Goal: Task Accomplishment & Management: Use online tool/utility

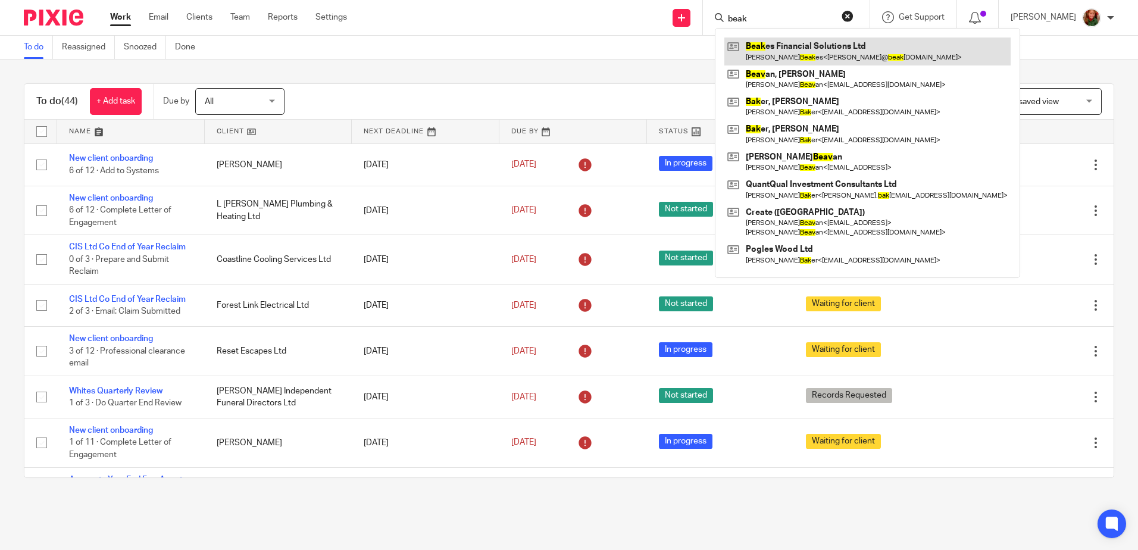
type input "beak"
click at [787, 42] on link at bounding box center [868, 51] width 286 height 27
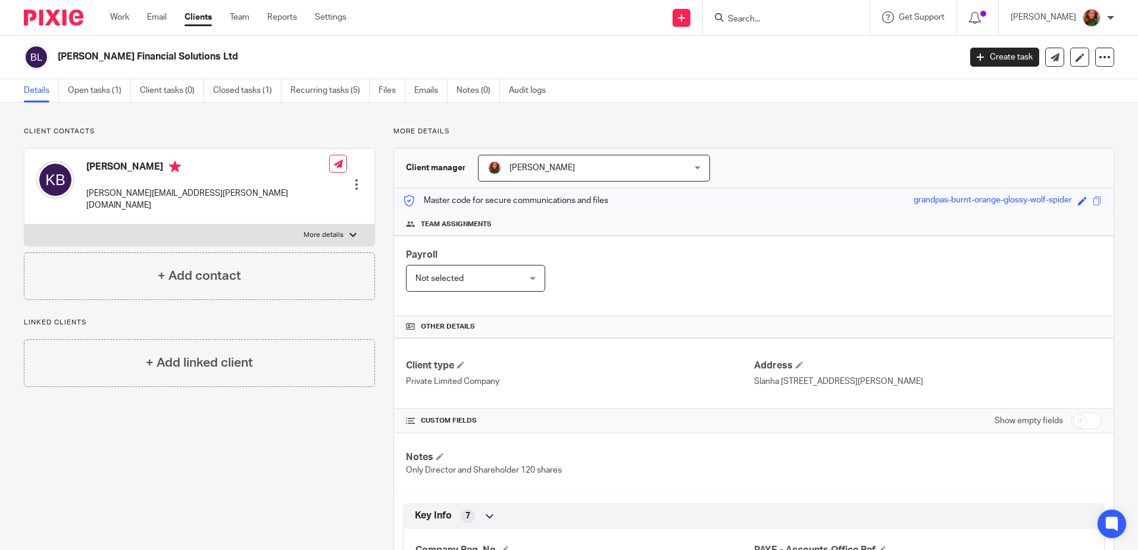
click at [354, 224] on label "More details" at bounding box center [199, 234] width 350 height 21
click at [24, 224] on input "More details" at bounding box center [24, 224] width 1 height 1
checkbox input "true"
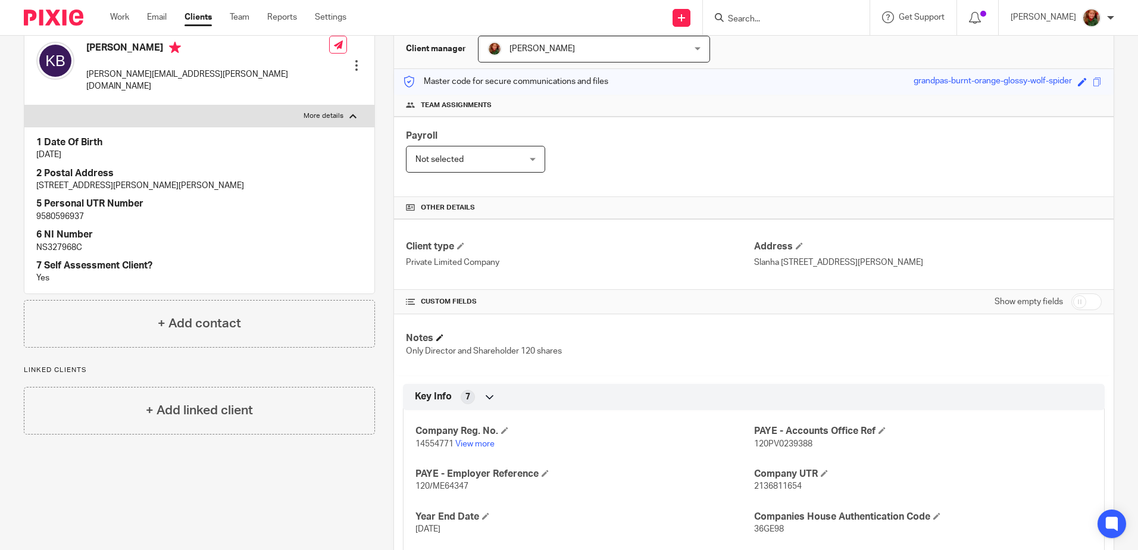
scroll to position [196, 0]
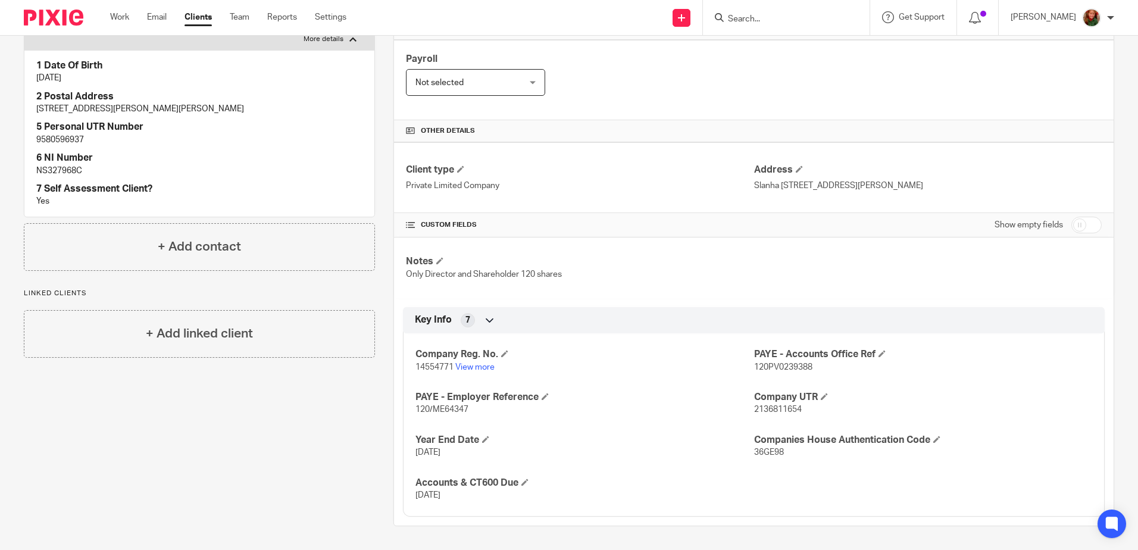
click at [756, 13] on form at bounding box center [790, 17] width 127 height 15
click at [761, 25] on form at bounding box center [790, 17] width 127 height 15
click at [762, 19] on input "Search" at bounding box center [780, 19] width 107 height 11
type input "forest"
click button "submit" at bounding box center [0, 0] width 0 height 0
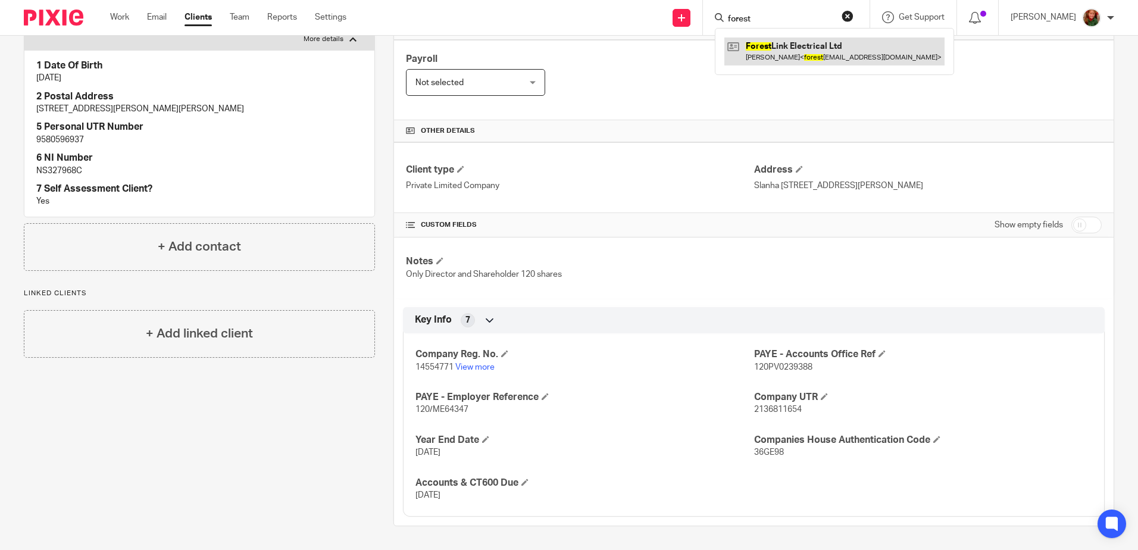
click at [787, 50] on link at bounding box center [835, 51] width 220 height 27
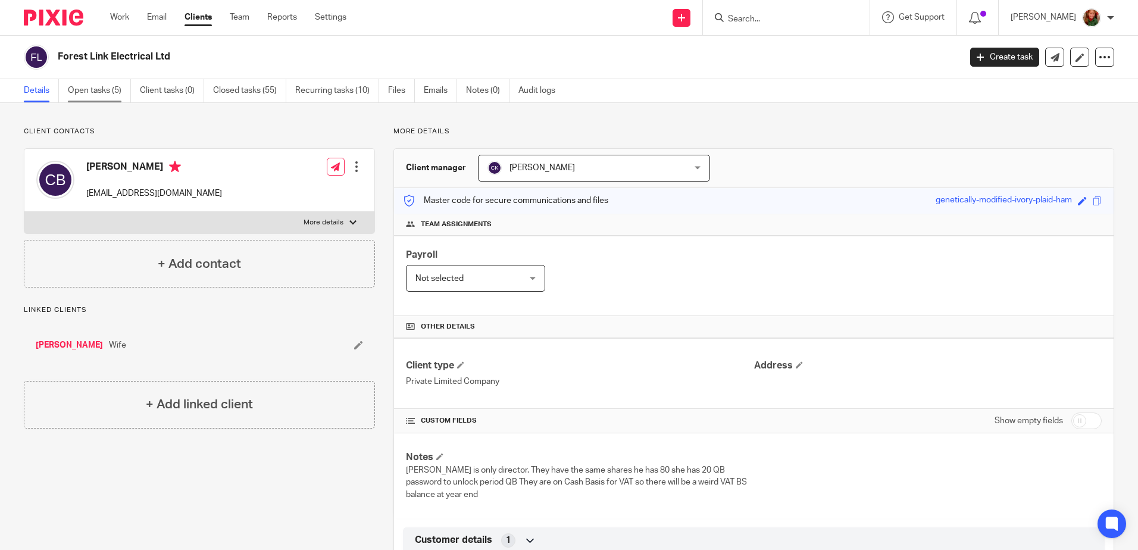
click at [93, 87] on link "Open tasks (5)" at bounding box center [99, 90] width 63 height 23
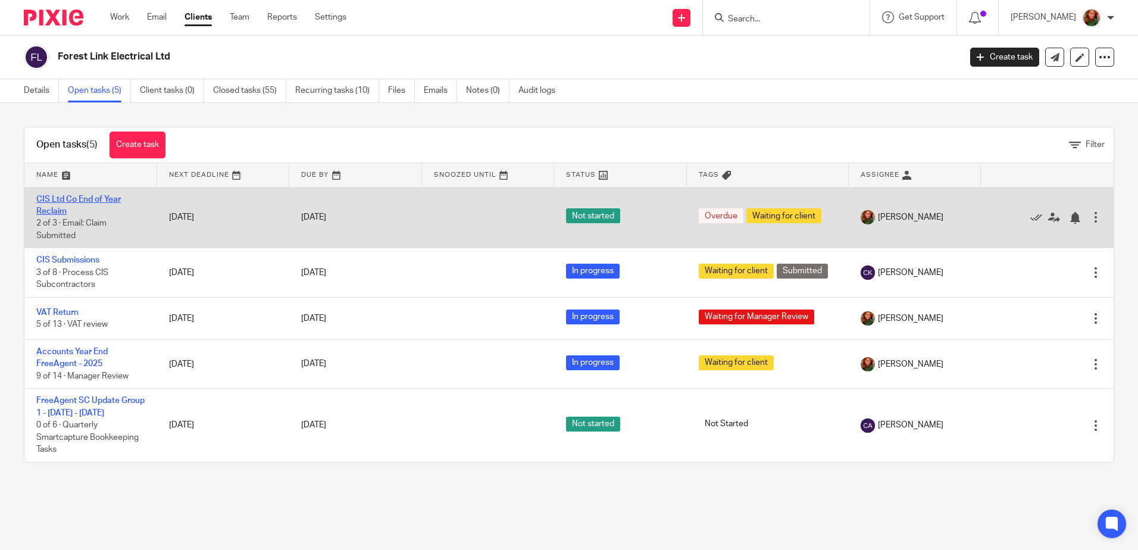
click at [65, 201] on link "CIS Ltd Co End of Year Reclaim" at bounding box center [78, 205] width 85 height 20
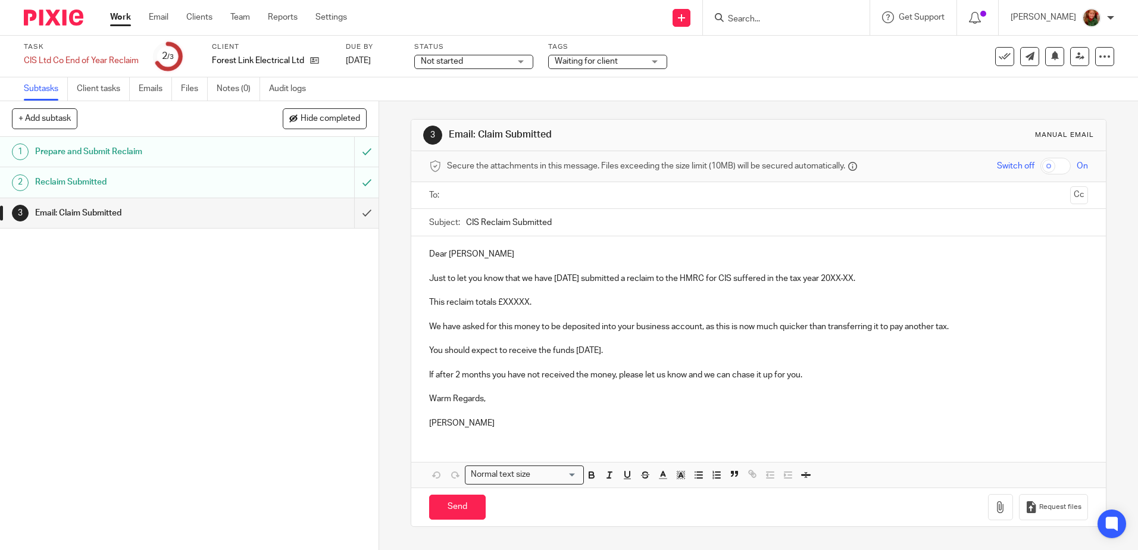
click at [95, 183] on h1 "Reclaim Submitted" at bounding box center [137, 182] width 205 height 18
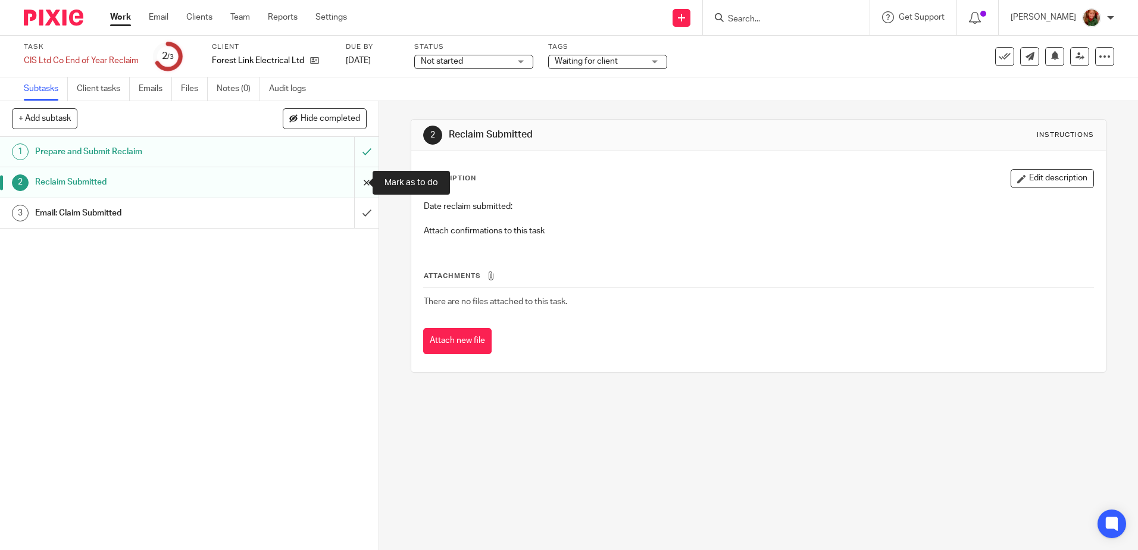
click at [355, 183] on input "submit" at bounding box center [189, 182] width 379 height 30
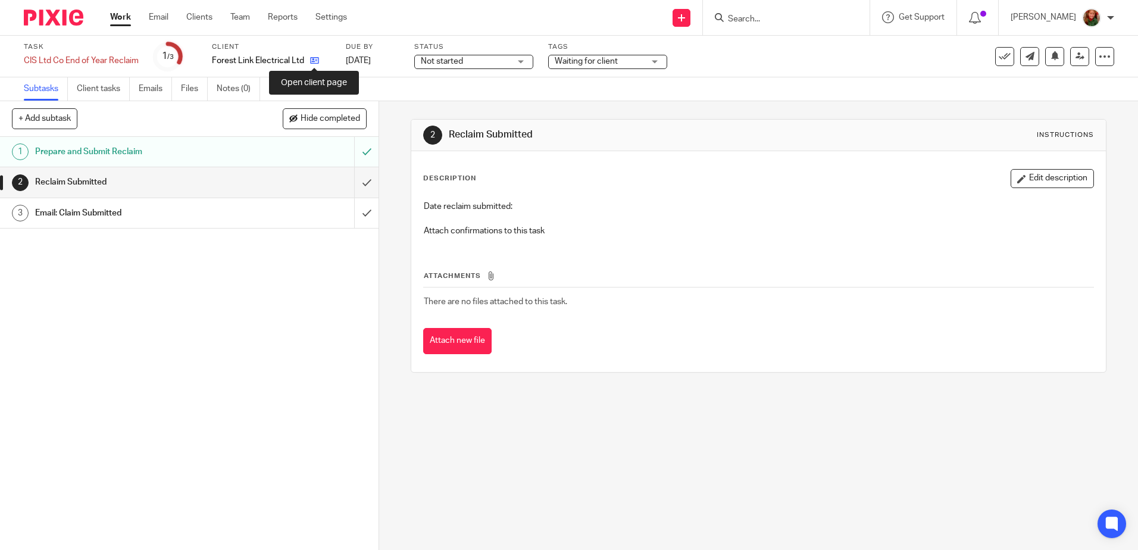
click at [313, 61] on icon at bounding box center [314, 60] width 9 height 9
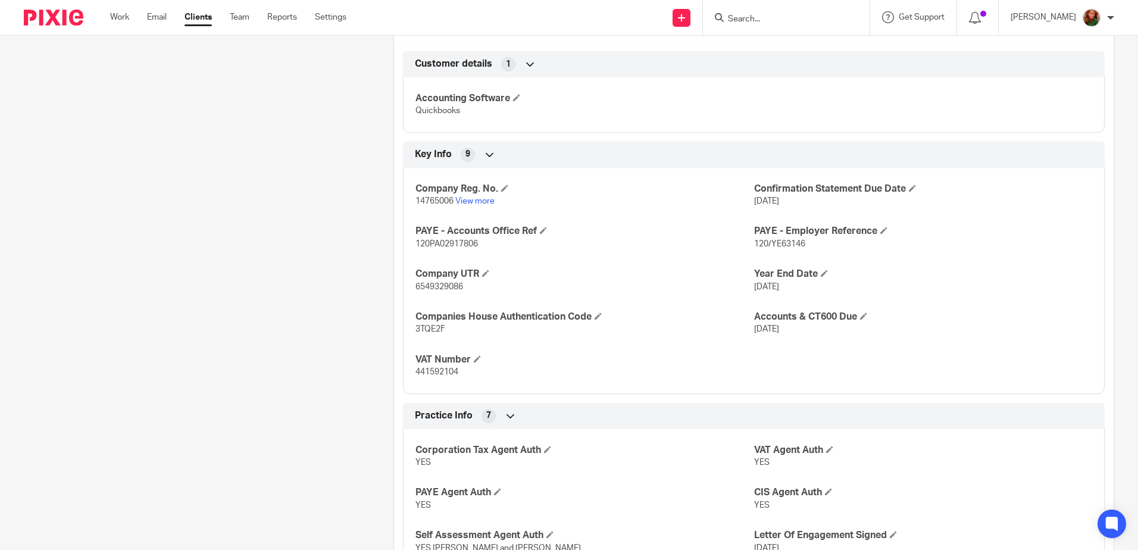
scroll to position [516, 0]
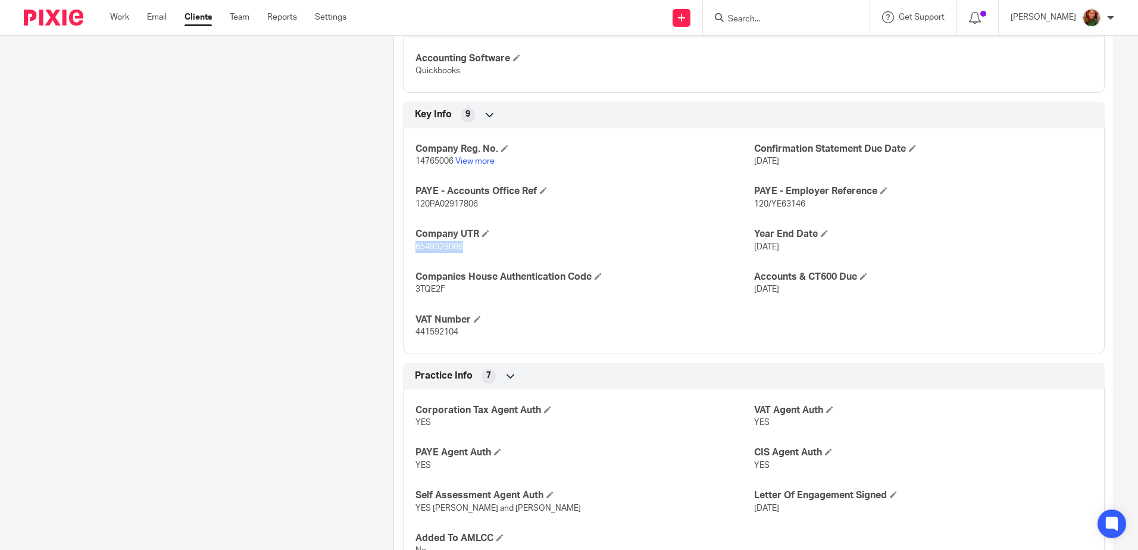
drag, startPoint x: 411, startPoint y: 245, endPoint x: 472, endPoint y: 248, distance: 60.2
click at [472, 248] on div "Company Reg. No. 14765006 View more Confirmation Statement Due Date [DATE] PAYE…" at bounding box center [754, 236] width 702 height 235
copy span "6549329086"
drag, startPoint x: 750, startPoint y: 203, endPoint x: 814, endPoint y: 204, distance: 64.3
click at [814, 204] on p "120/YE63146" at bounding box center [923, 204] width 338 height 12
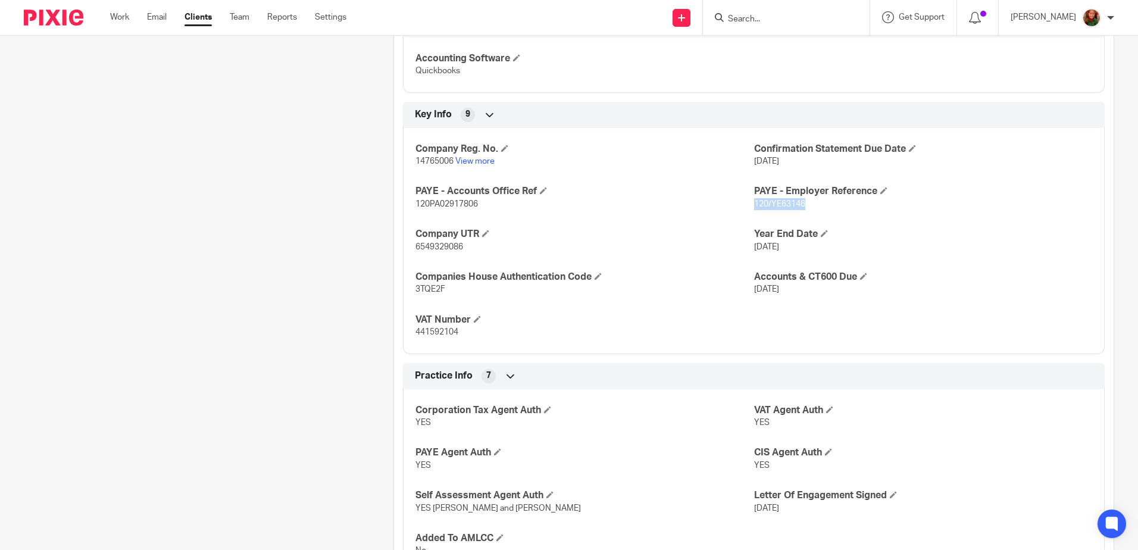
copy span "120/YE63146"
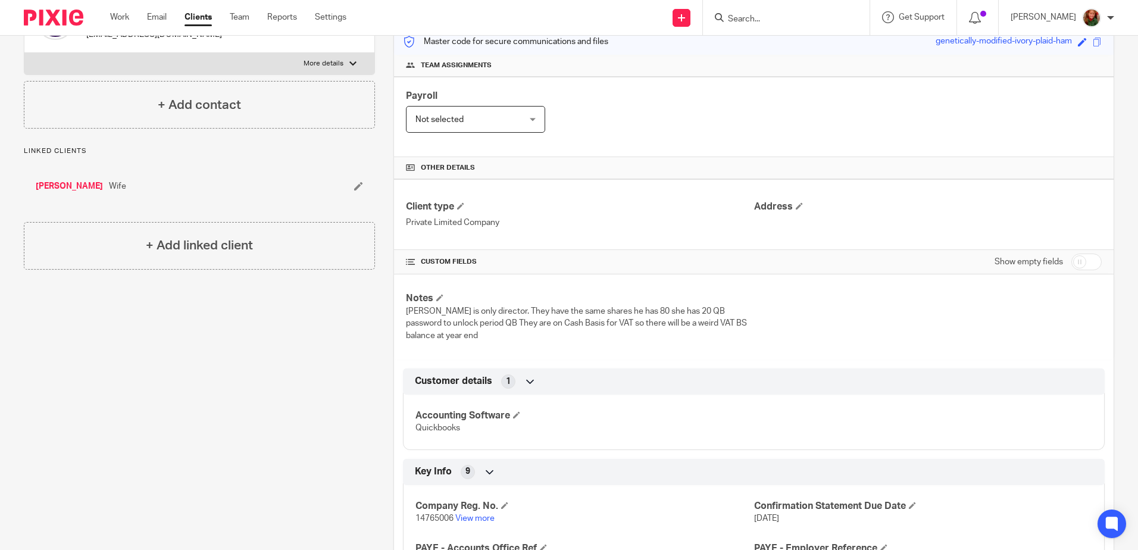
scroll to position [79, 0]
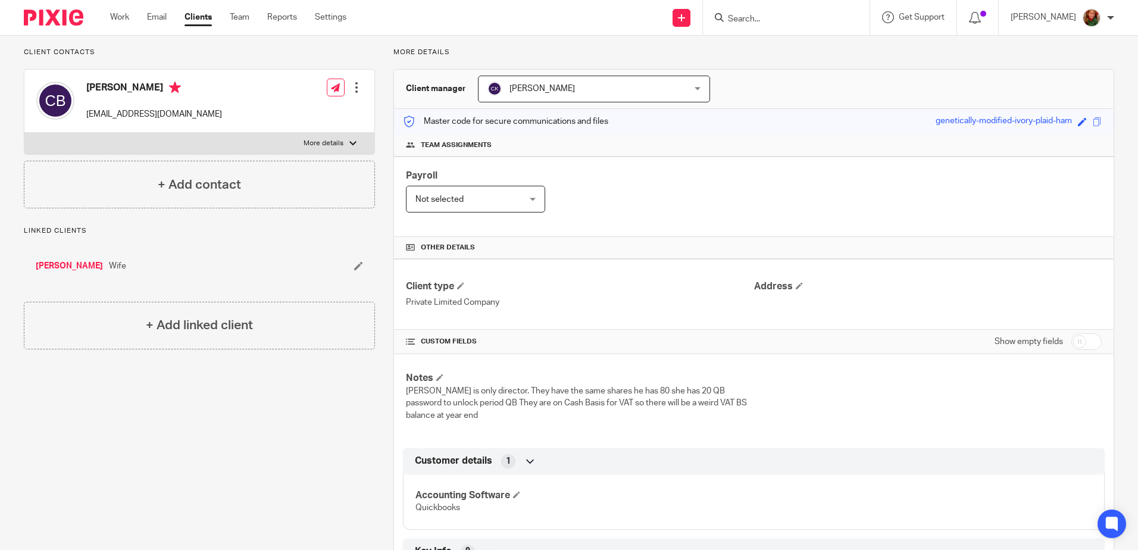
click at [352, 144] on div at bounding box center [352, 143] width 7 height 7
click at [24, 133] on input "More details" at bounding box center [24, 132] width 1 height 1
checkbox input "true"
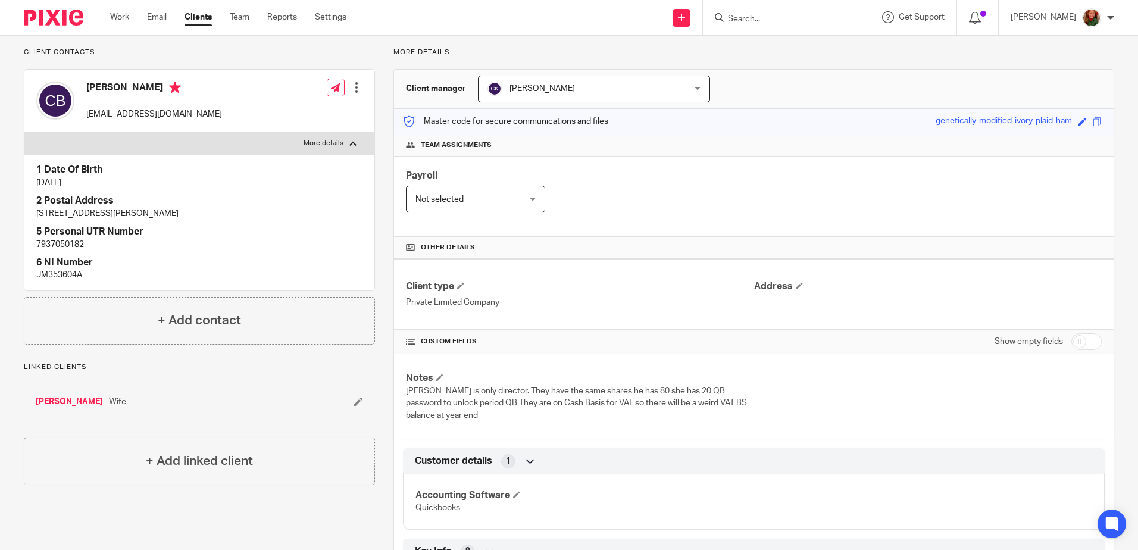
drag, startPoint x: 154, startPoint y: 215, endPoint x: 235, endPoint y: 215, distance: 81.0
click at [235, 215] on p "[STREET_ADDRESS][PERSON_NAME]" at bounding box center [199, 214] width 326 height 12
copy p "BH24 4EG"
drag, startPoint x: 39, startPoint y: 215, endPoint x: 47, endPoint y: 215, distance: 8.3
click at [47, 215] on p "[STREET_ADDRESS][PERSON_NAME]" at bounding box center [199, 214] width 326 height 12
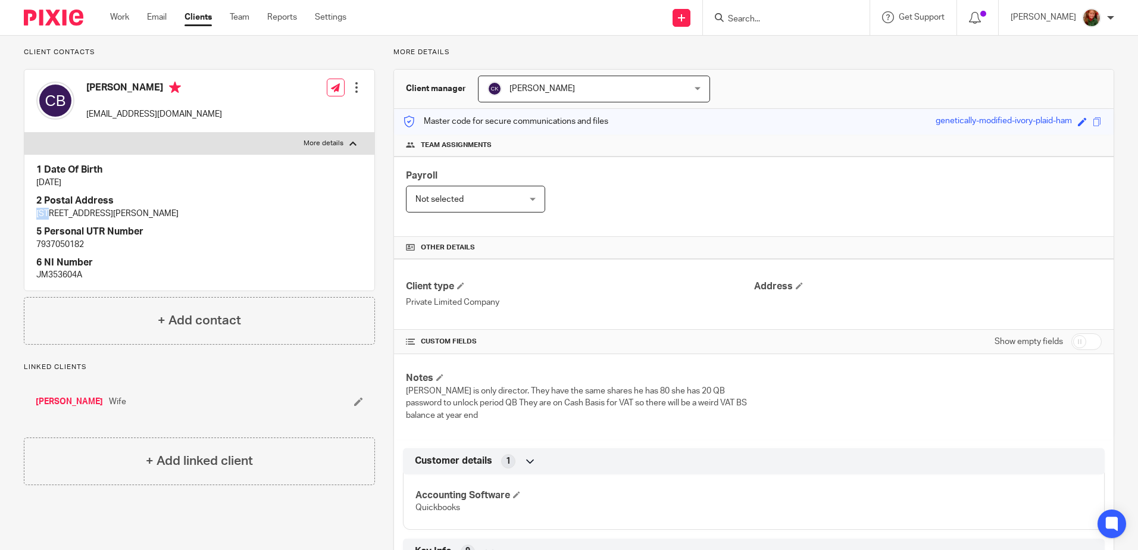
copy p "28"
